Goal: Find specific page/section: Find specific page/section

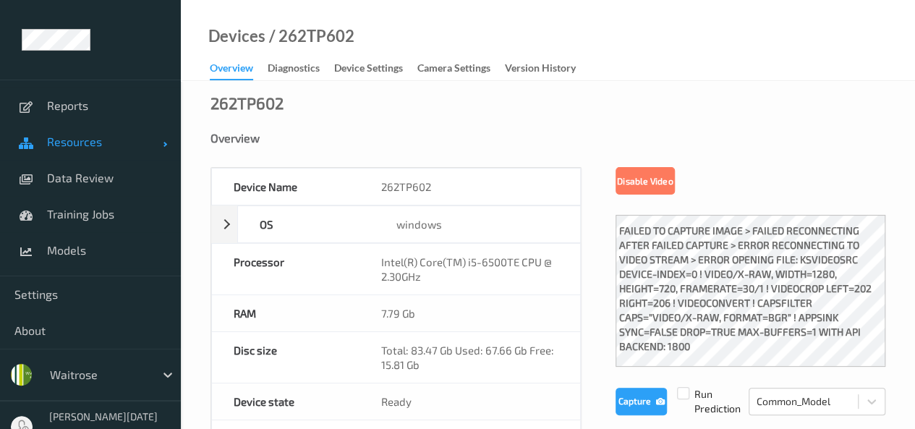
click at [94, 147] on span "Resources" at bounding box center [105, 141] width 116 height 14
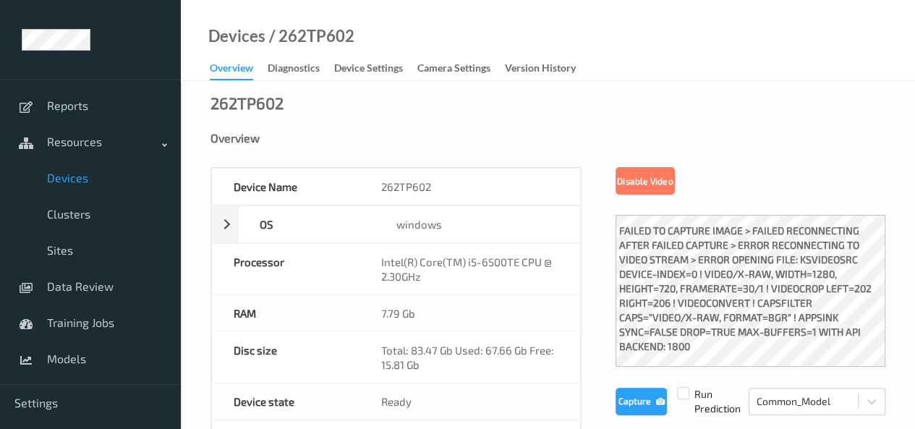
click at [75, 178] on span "Devices" at bounding box center [106, 178] width 119 height 14
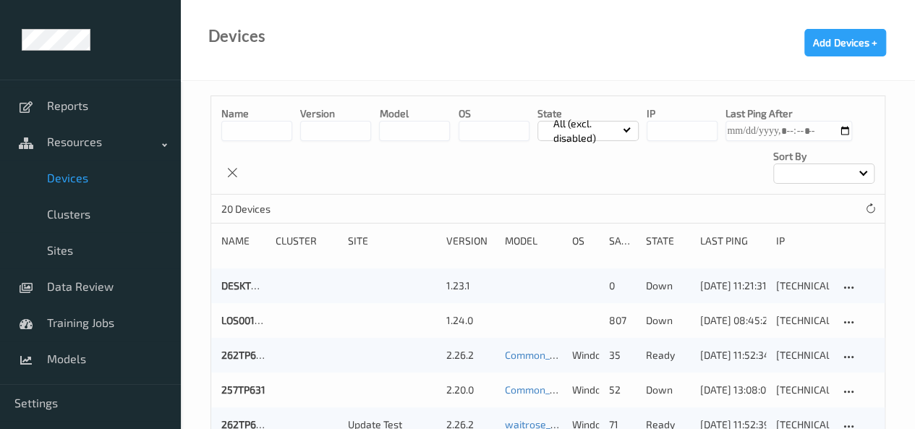
click at [249, 128] on input at bounding box center [256, 131] width 71 height 20
type input "***"
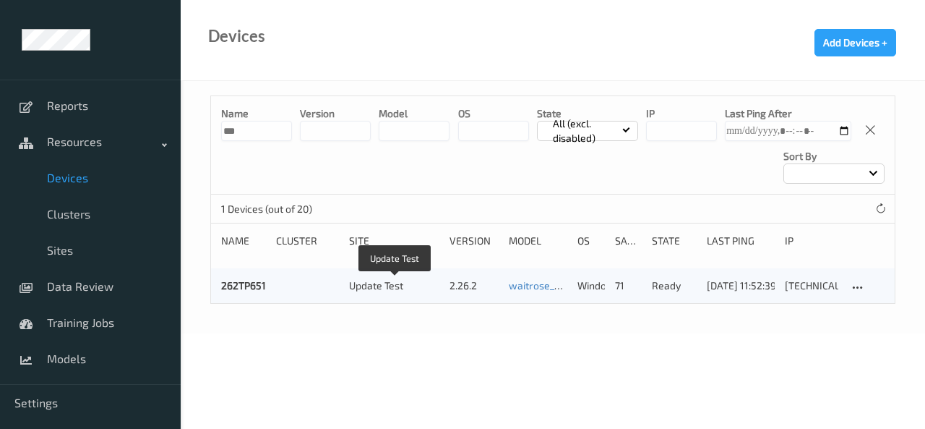
click at [370, 281] on div "Update Test" at bounding box center [394, 285] width 90 height 14
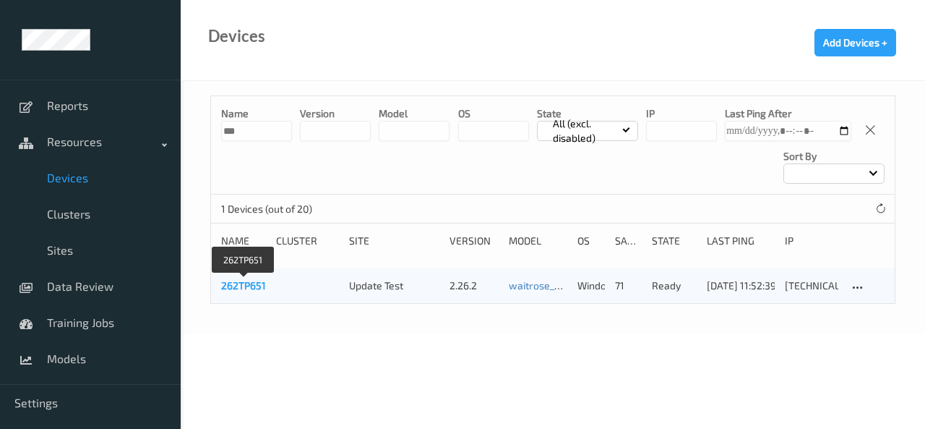
click at [254, 285] on link "262TP651" at bounding box center [243, 285] width 45 height 12
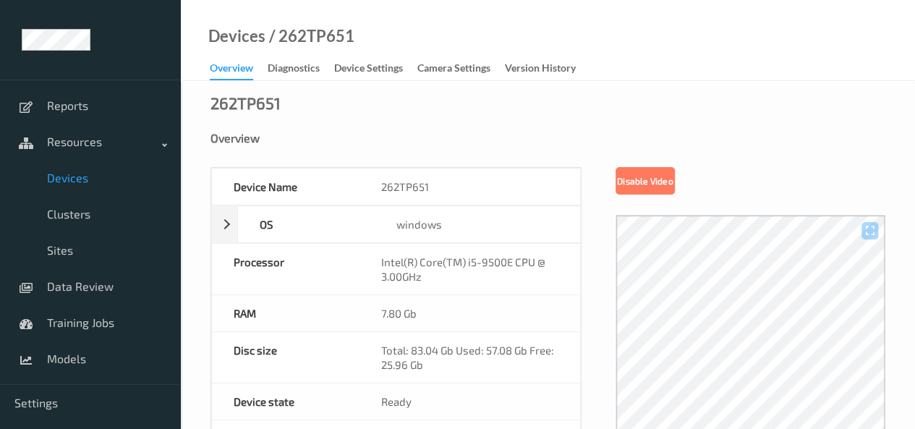
scroll to position [145, 0]
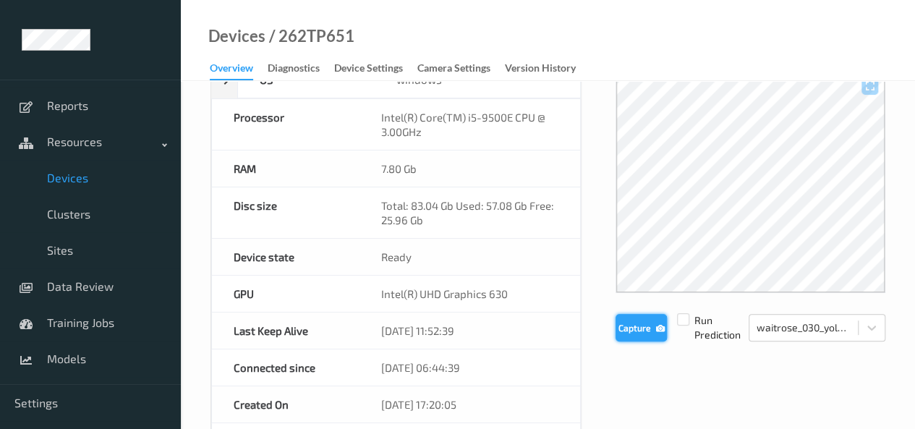
click at [657, 324] on icon "button" at bounding box center [659, 327] width 9 height 10
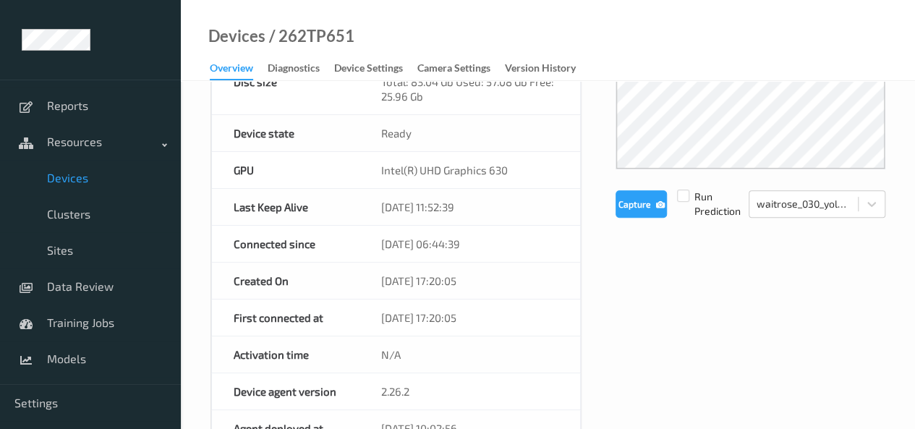
scroll to position [362, 0]
